Goal: Task Accomplishment & Management: Use online tool/utility

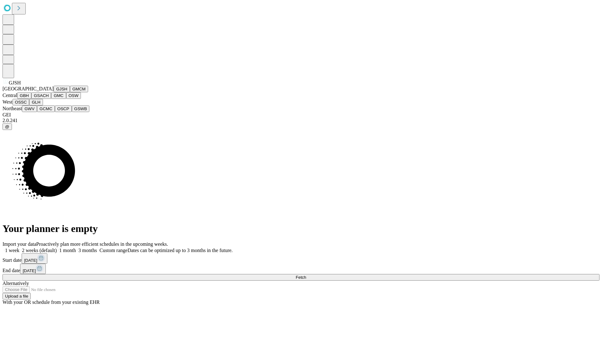
click at [54, 92] on button "GJSH" at bounding box center [62, 89] width 16 height 7
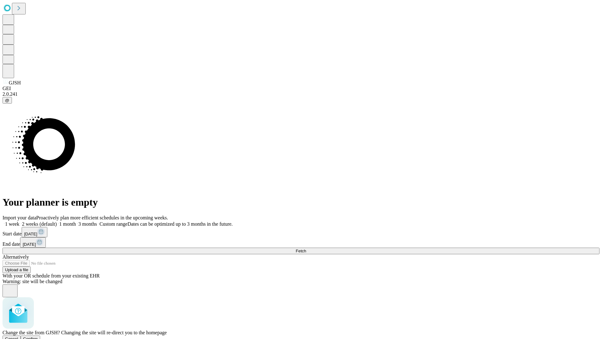
click at [38, 336] on span "Confirm" at bounding box center [30, 338] width 15 height 5
click at [76, 221] on label "1 month" at bounding box center [66, 223] width 19 height 5
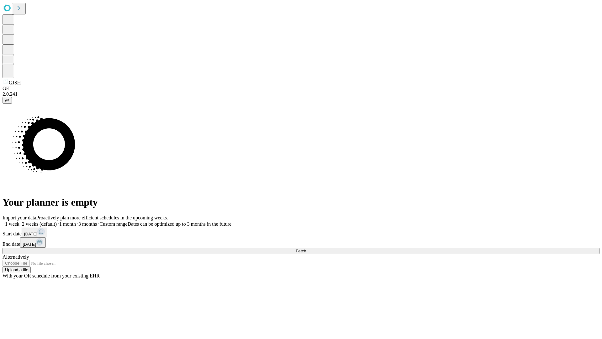
click at [306, 248] on span "Fetch" at bounding box center [301, 250] width 10 height 5
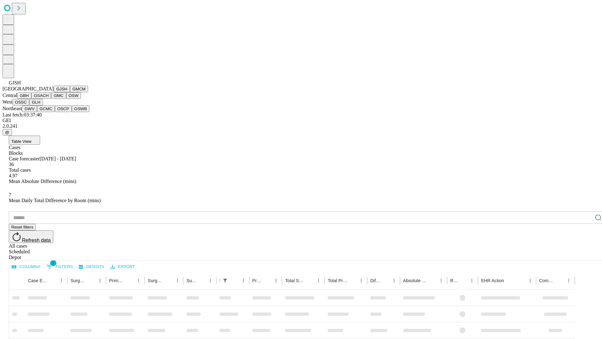
click at [70, 92] on button "GMCM" at bounding box center [79, 89] width 18 height 7
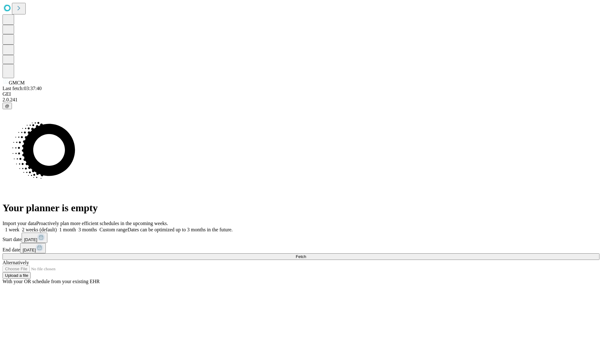
click at [76, 227] on label "1 month" at bounding box center [66, 229] width 19 height 5
click at [306, 254] on span "Fetch" at bounding box center [301, 256] width 10 height 5
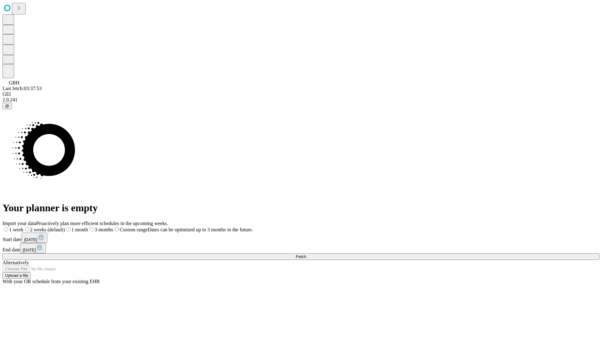
click at [88, 227] on label "1 month" at bounding box center [76, 229] width 23 height 5
click at [306, 254] on span "Fetch" at bounding box center [301, 256] width 10 height 5
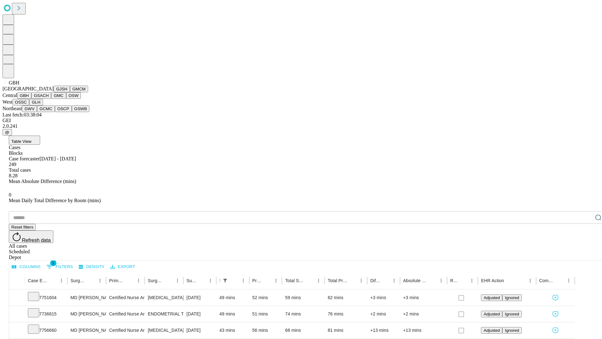
click at [49, 99] on button "GSACH" at bounding box center [41, 95] width 20 height 7
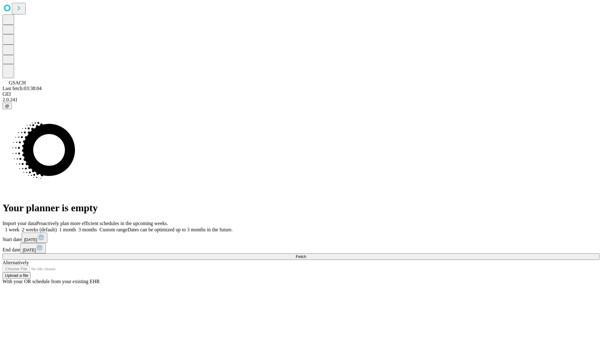
click at [76, 227] on label "1 month" at bounding box center [66, 229] width 19 height 5
click at [306, 254] on span "Fetch" at bounding box center [301, 256] width 10 height 5
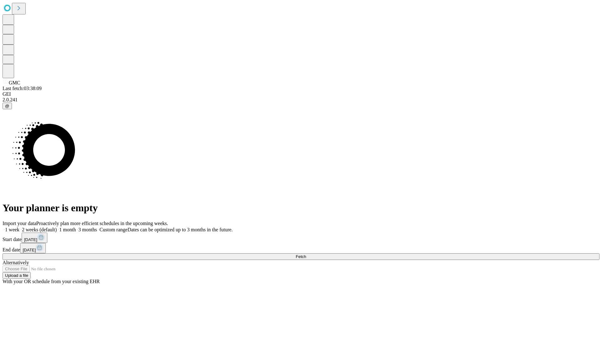
click at [76, 227] on label "1 month" at bounding box center [66, 229] width 19 height 5
click at [306, 254] on span "Fetch" at bounding box center [301, 256] width 10 height 5
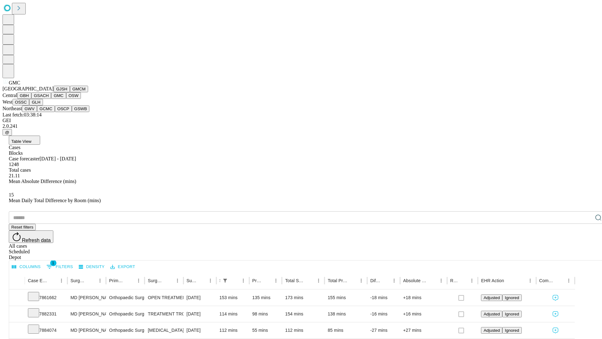
click at [66, 99] on button "OSW" at bounding box center [73, 95] width 15 height 7
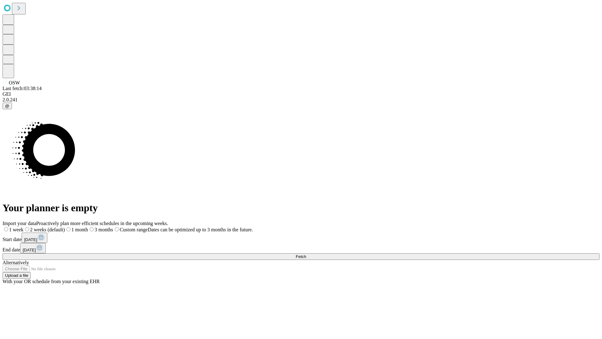
click at [88, 227] on label "1 month" at bounding box center [76, 229] width 23 height 5
click at [306, 254] on span "Fetch" at bounding box center [301, 256] width 10 height 5
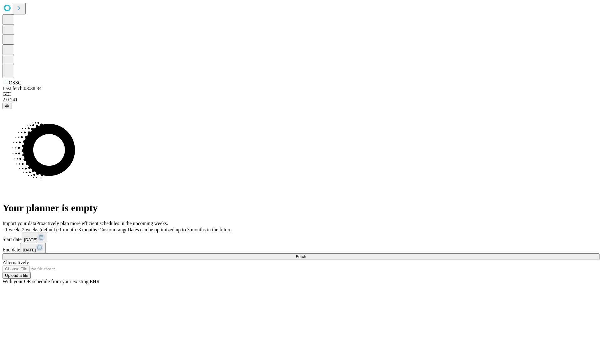
click at [76, 227] on label "1 month" at bounding box center [66, 229] width 19 height 5
click at [306, 254] on span "Fetch" at bounding box center [301, 256] width 10 height 5
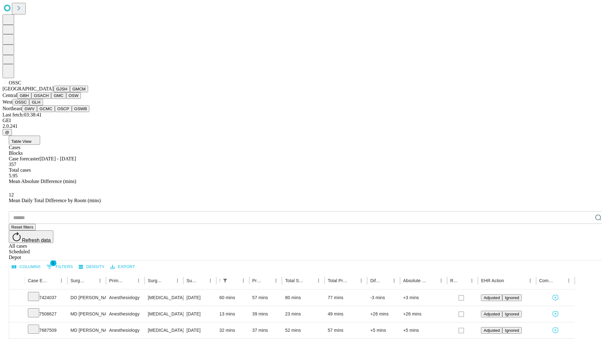
click at [43, 105] on button "GLH" at bounding box center [35, 102] width 13 height 7
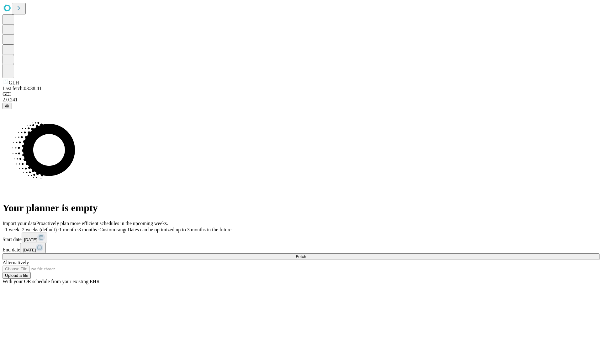
click at [76, 227] on label "1 month" at bounding box center [66, 229] width 19 height 5
click at [306, 254] on span "Fetch" at bounding box center [301, 256] width 10 height 5
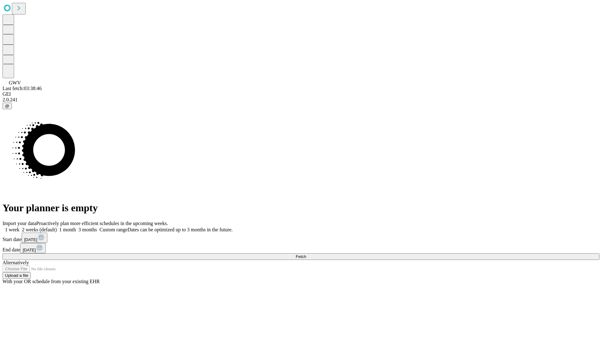
click at [76, 227] on label "1 month" at bounding box center [66, 229] width 19 height 5
click at [306, 254] on span "Fetch" at bounding box center [301, 256] width 10 height 5
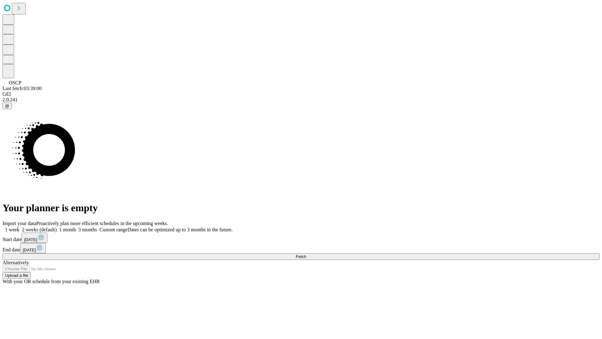
click at [76, 227] on label "1 month" at bounding box center [66, 229] width 19 height 5
click at [306, 254] on span "Fetch" at bounding box center [301, 256] width 10 height 5
